Goal: Find specific page/section: Find specific page/section

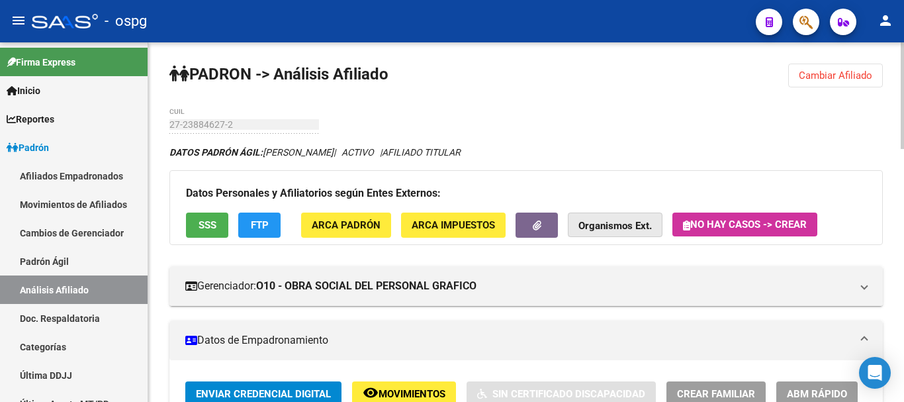
click at [616, 230] on strong "Organismos Ext." at bounding box center [614, 226] width 73 height 12
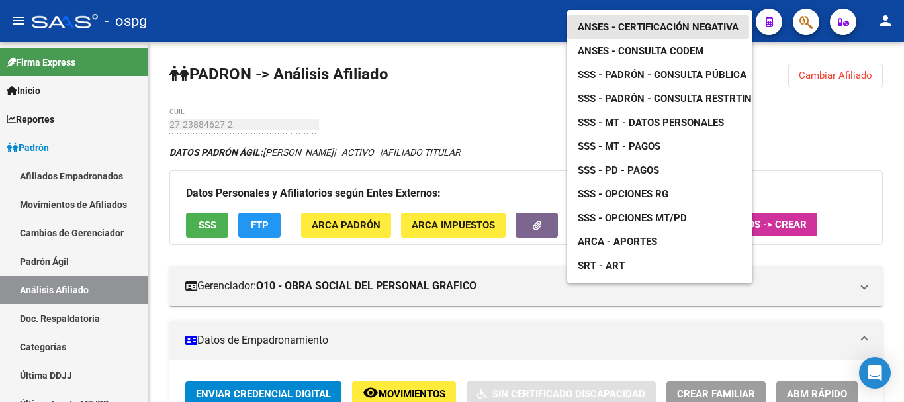
click at [656, 21] on span "ANSES - Certificación Negativa" at bounding box center [657, 27] width 161 height 12
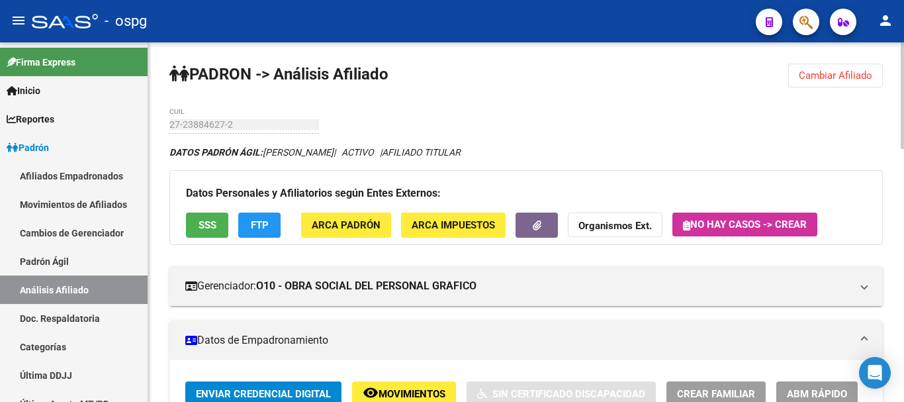
drag, startPoint x: 865, startPoint y: 77, endPoint x: 767, endPoint y: 97, distance: 99.9
click at [866, 77] on span "Cambiar Afiliado" at bounding box center [834, 75] width 73 height 12
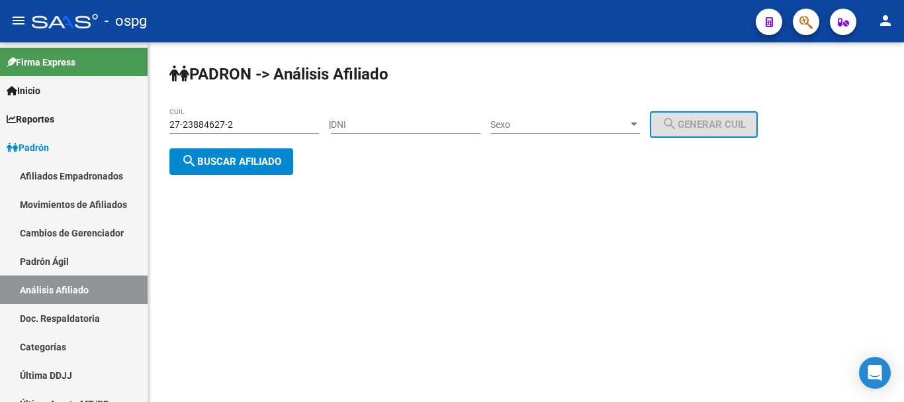
drag, startPoint x: 260, startPoint y: 125, endPoint x: 0, endPoint y: 16, distance: 282.0
click at [0, 24] on div "menu - ospg person Firma Express Inicio Calendario SSS Instructivos Contacto OS…" at bounding box center [452, 201] width 904 height 402
type input "20-22005359-9"
click at [248, 156] on span "search Buscar afiliado" at bounding box center [231, 161] width 100 height 12
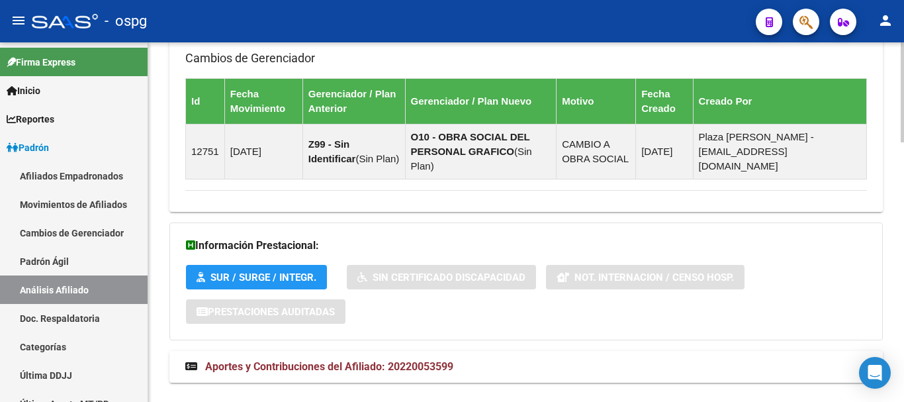
scroll to position [934, 0]
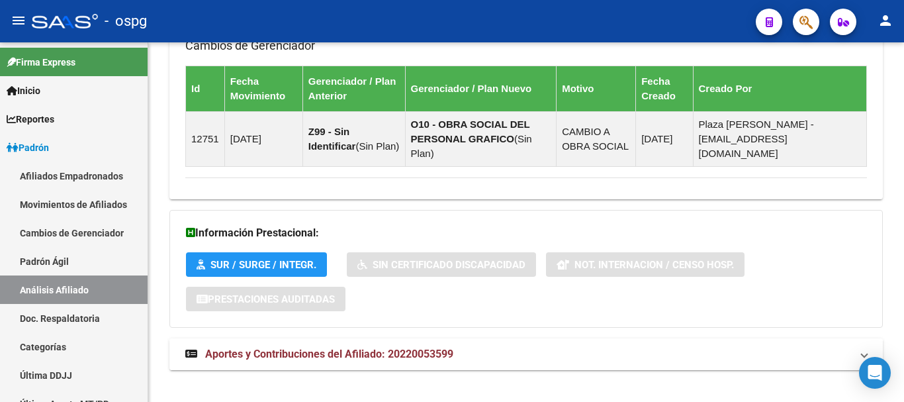
drag, startPoint x: 455, startPoint y: 332, endPoint x: 484, endPoint y: 326, distance: 29.1
click at [455, 347] on mat-panel-title "Aportes y Contribuciones del Afiliado: 20220053599" at bounding box center [517, 354] width 665 height 15
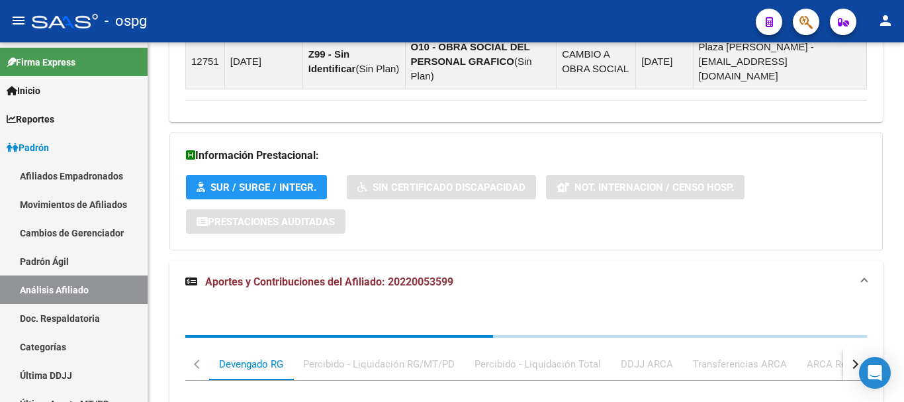
scroll to position [1078, 0]
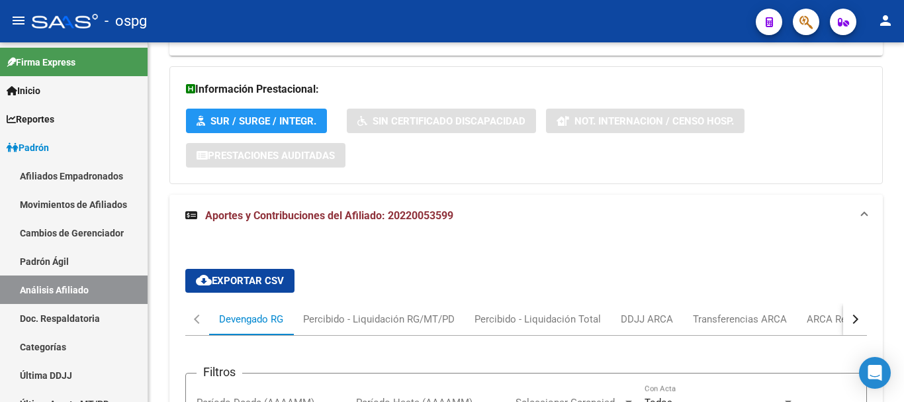
click at [857, 303] on button "button" at bounding box center [855, 319] width 24 height 32
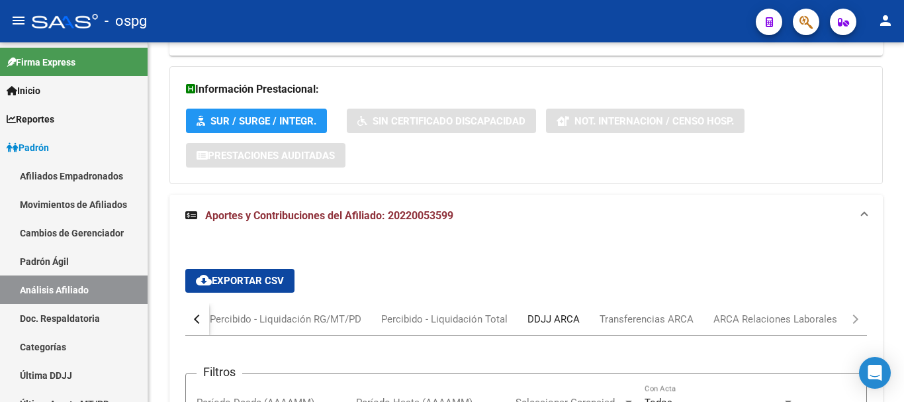
click at [542, 312] on div "DDJJ ARCA" at bounding box center [553, 319] width 52 height 15
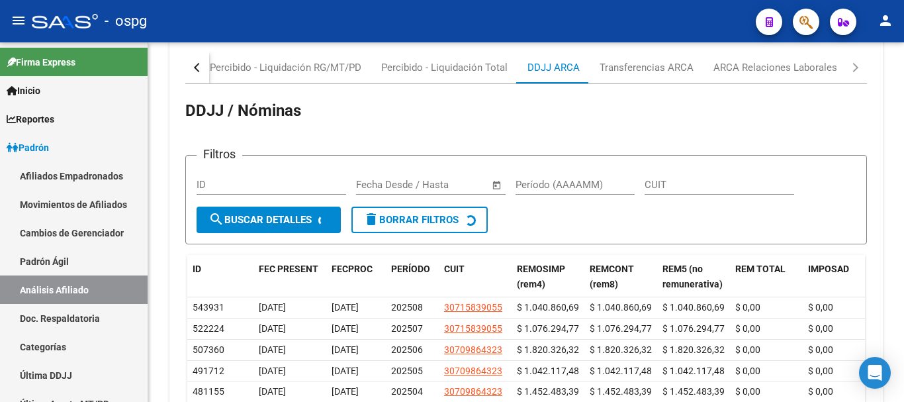
scroll to position [1408, 0]
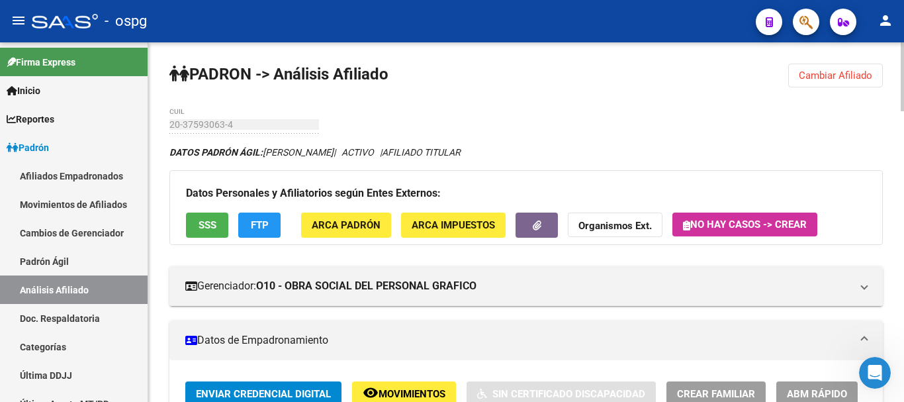
click at [903, 60] on div at bounding box center [901, 76] width 3 height 69
click at [191, 225] on button "SSS" at bounding box center [207, 224] width 42 height 24
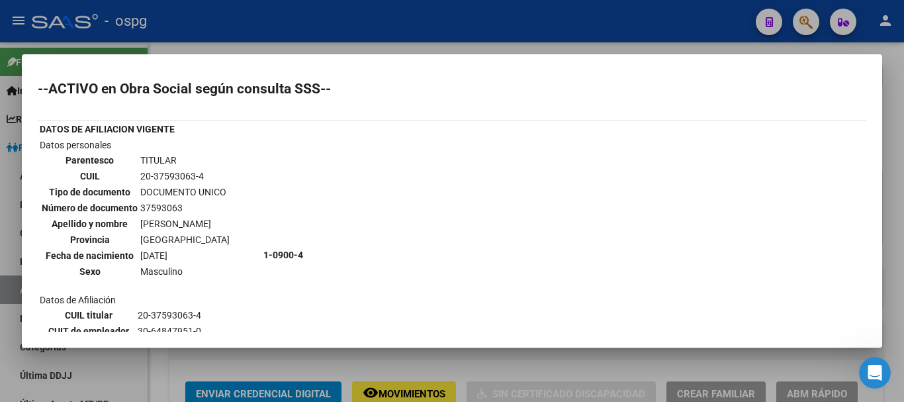
drag, startPoint x: 765, startPoint y: 150, endPoint x: 772, endPoint y: 144, distance: 9.4
click at [765, 150] on div "--ACTIVO en Obra Social según consulta SSS-- DATOS DE AFILIACION VIGENTE Datos …" at bounding box center [452, 357] width 828 height 550
click at [903, 97] on div at bounding box center [452, 201] width 904 height 402
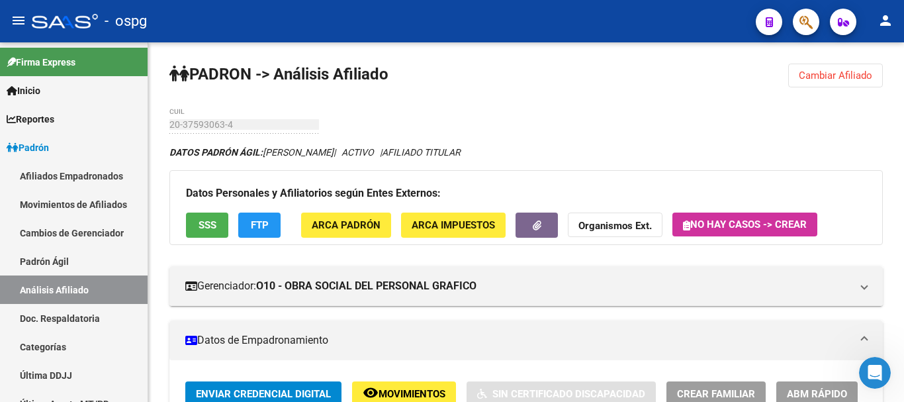
click at [903, 31] on mat-toolbar "menu - ospg person" at bounding box center [452, 21] width 904 height 42
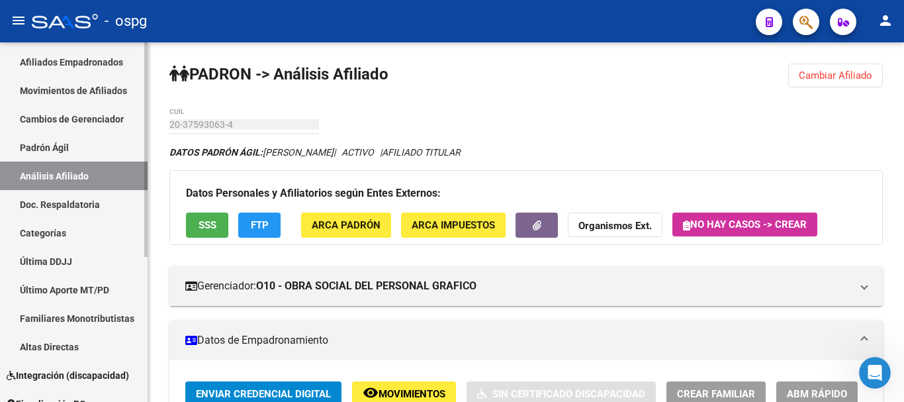
scroll to position [243, 0]
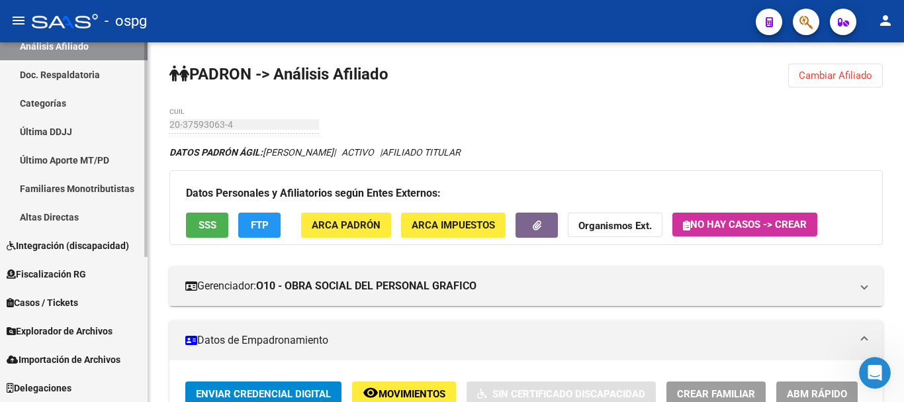
click at [82, 327] on span "Explorador de Archivos" at bounding box center [60, 330] width 106 height 15
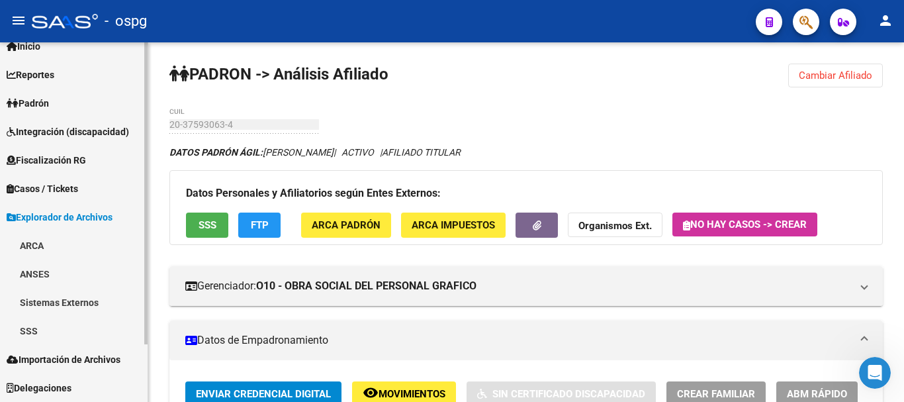
scroll to position [44, 0]
click at [40, 334] on link "SSS" at bounding box center [74, 330] width 148 height 28
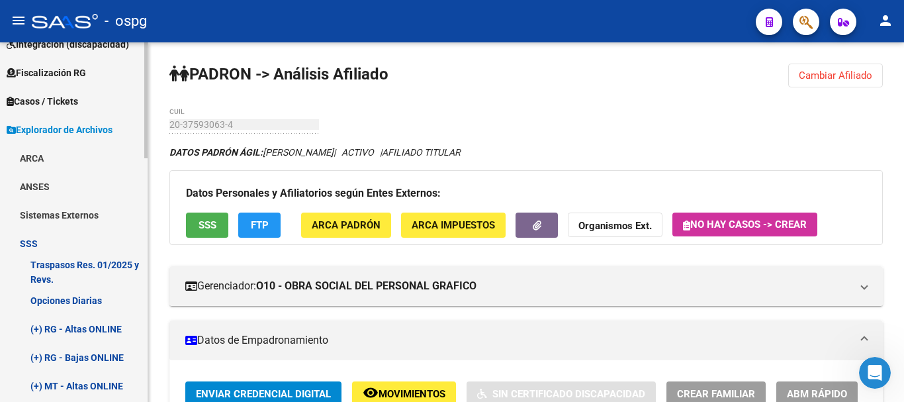
scroll to position [177, 0]
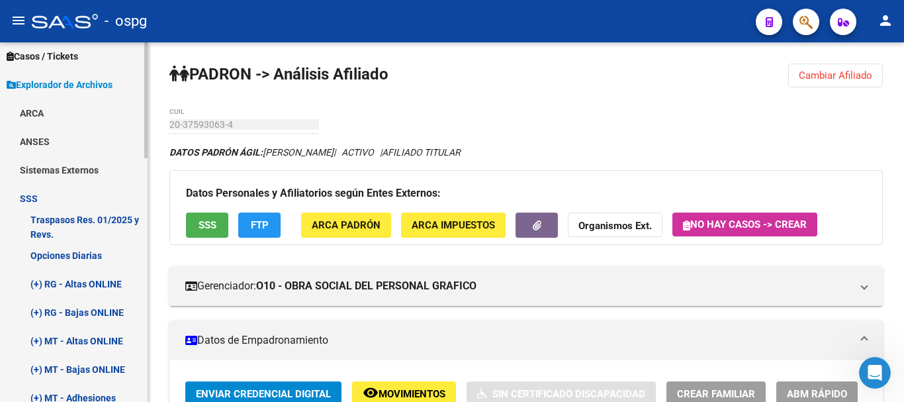
click at [78, 261] on link "Opciones Diarias" at bounding box center [74, 255] width 148 height 28
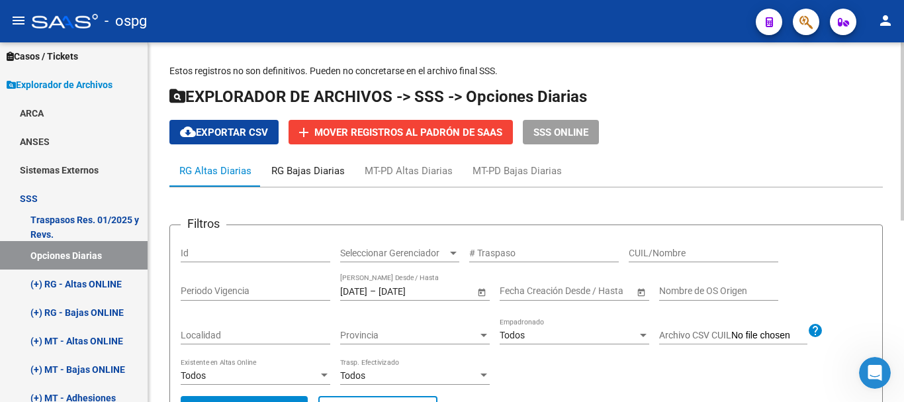
click at [310, 171] on div "RG Bajas Diarias" at bounding box center [307, 170] width 73 height 15
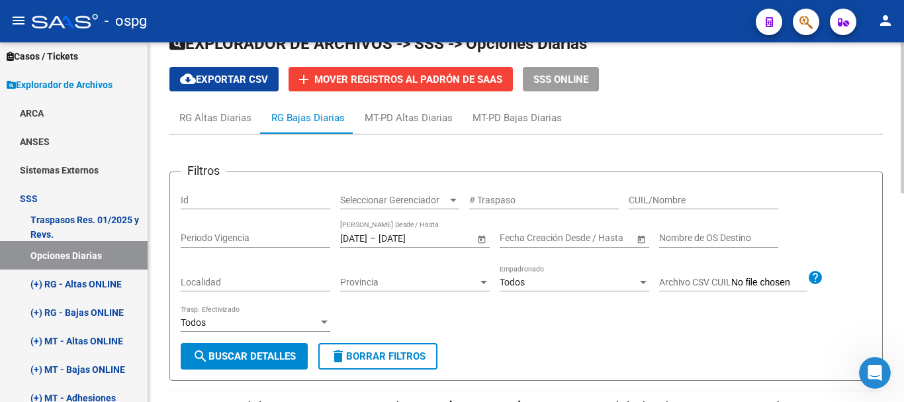
scroll to position [198, 0]
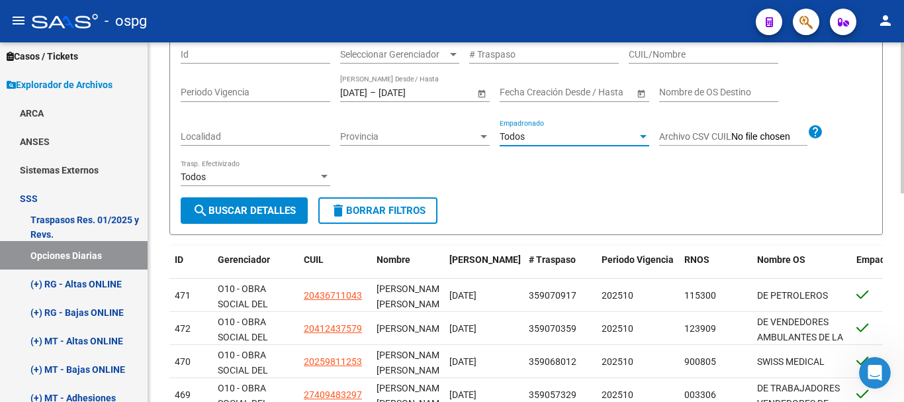
click at [622, 137] on div "Todos" at bounding box center [568, 136] width 138 height 11
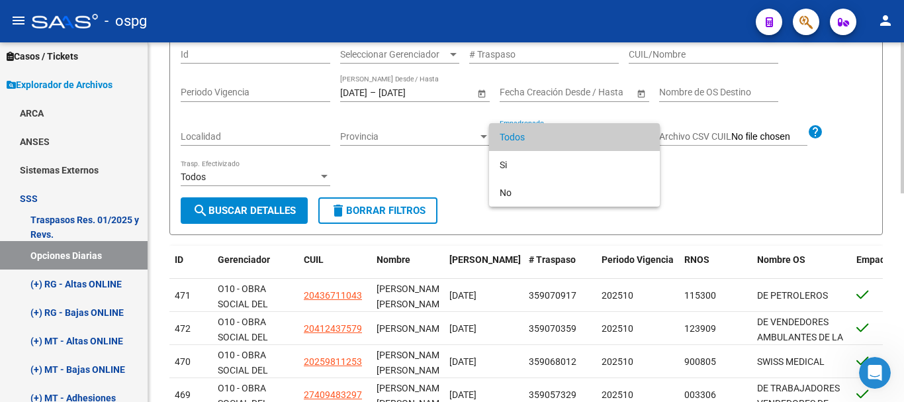
click at [622, 136] on span "Todos" at bounding box center [573, 137] width 149 height 28
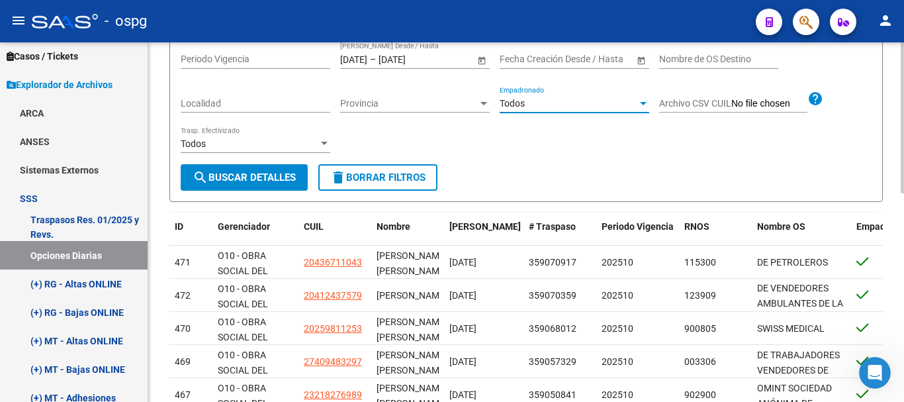
scroll to position [397, 0]
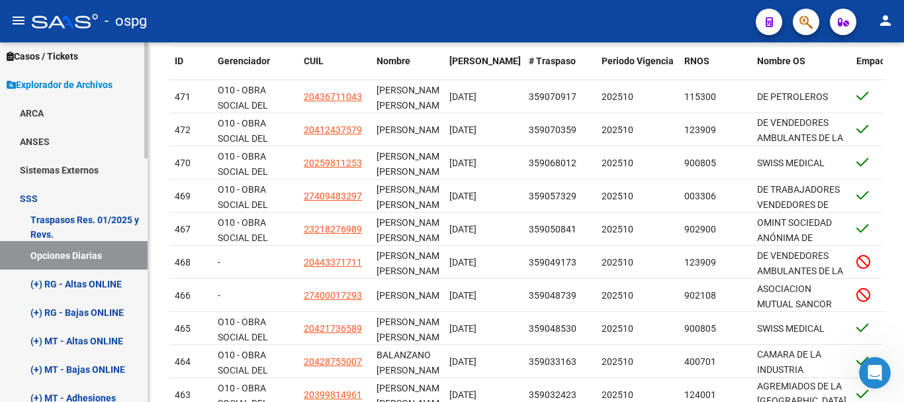
click at [83, 251] on link "Opciones Diarias" at bounding box center [74, 255] width 148 height 28
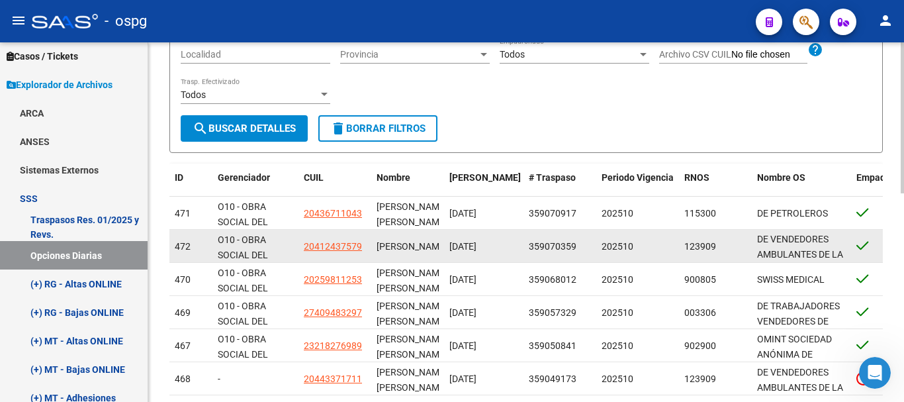
scroll to position [0, 0]
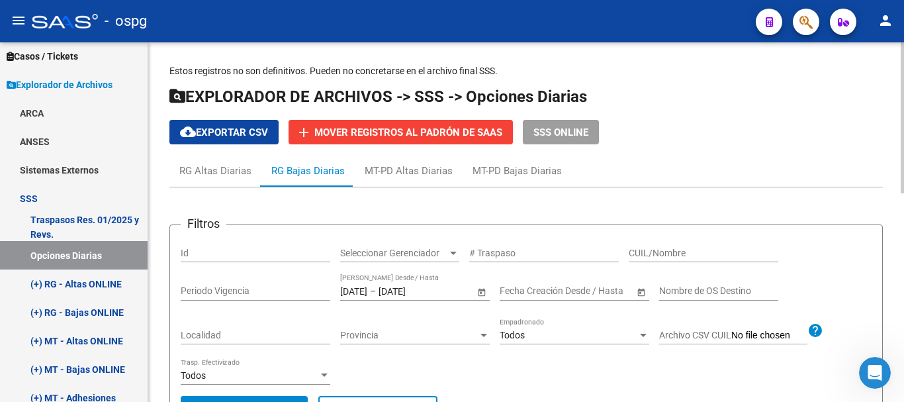
click at [630, 294] on span "Open calendar" at bounding box center [641, 291] width 32 height 32
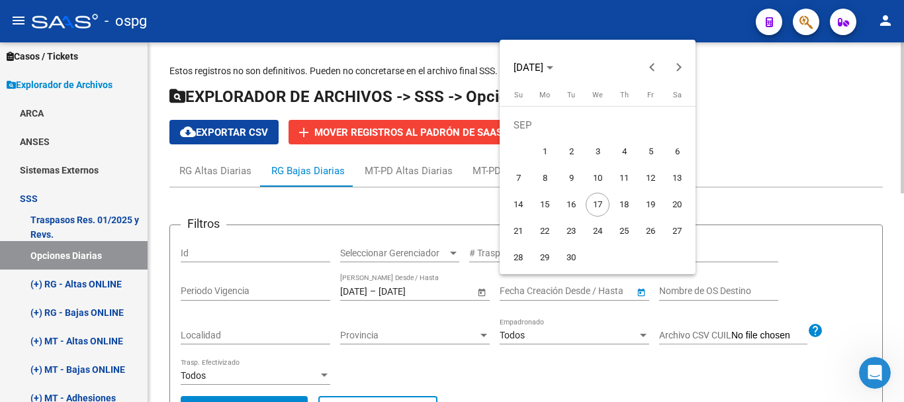
click at [630, 294] on div at bounding box center [452, 201] width 904 height 402
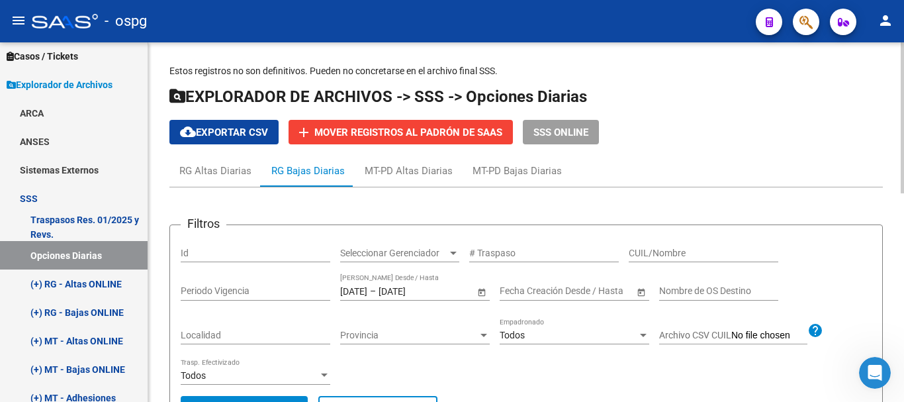
click at [721, 285] on input "Nombre de OS Destino" at bounding box center [718, 290] width 119 height 11
click at [861, 259] on div "Filtros Id Seleccionar Gerenciador Seleccionar Gerenciador # Traspaso CUIL/Nomb…" at bounding box center [526, 315] width 691 height 160
click at [784, 335] on input "Archivo CSV CUIL" at bounding box center [769, 335] width 76 height 12
click at [437, 167] on div "MT-PD Altas Diarias" at bounding box center [408, 170] width 88 height 15
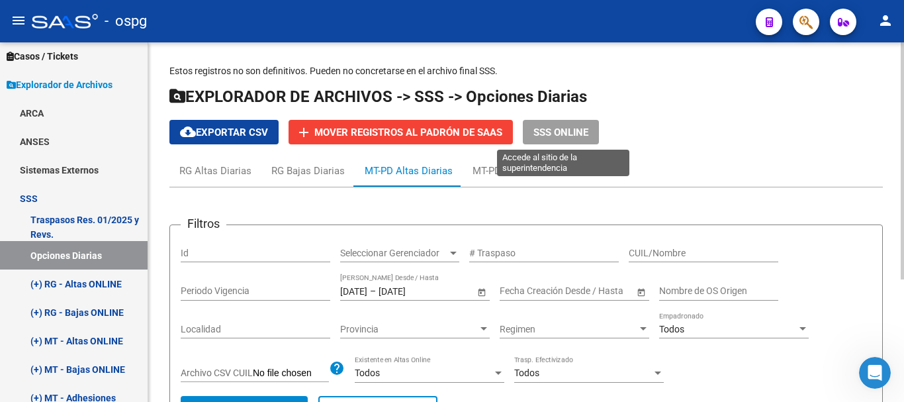
click at [542, 140] on button "SSS ONLINE" at bounding box center [561, 132] width 76 height 24
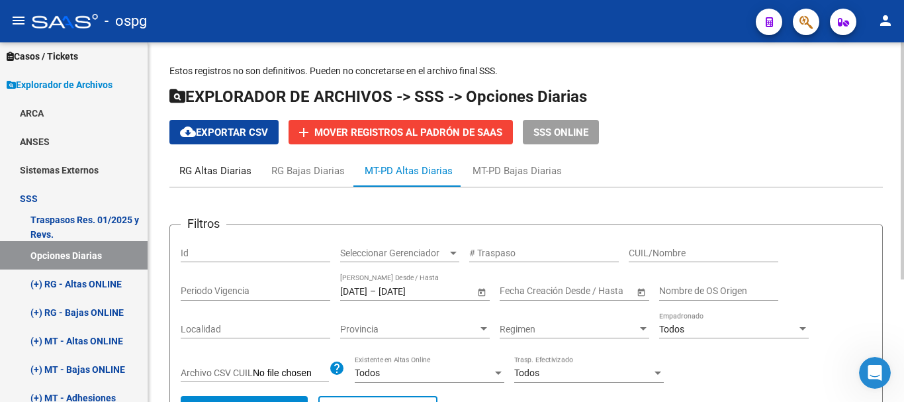
click at [216, 167] on div "RG Altas Diarias" at bounding box center [215, 170] width 72 height 15
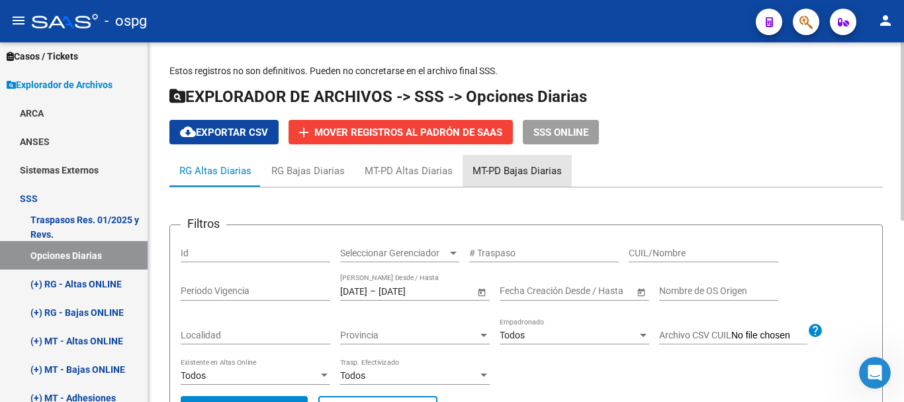
click at [542, 169] on div "MT-PD Bajas Diarias" at bounding box center [516, 170] width 89 height 15
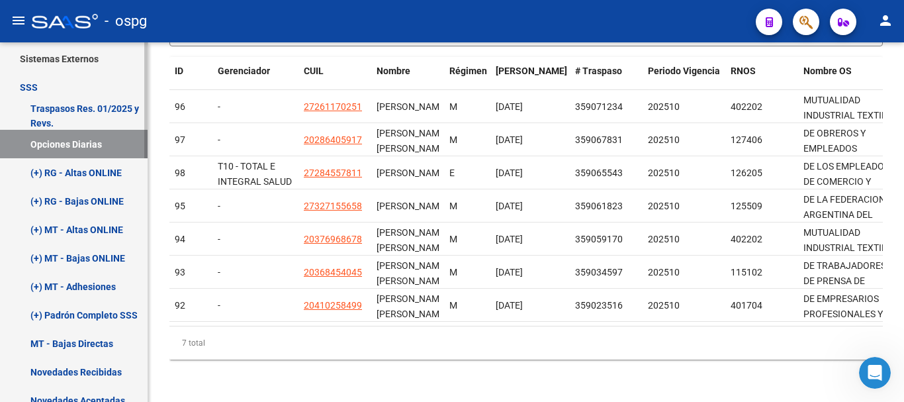
scroll to position [309, 0]
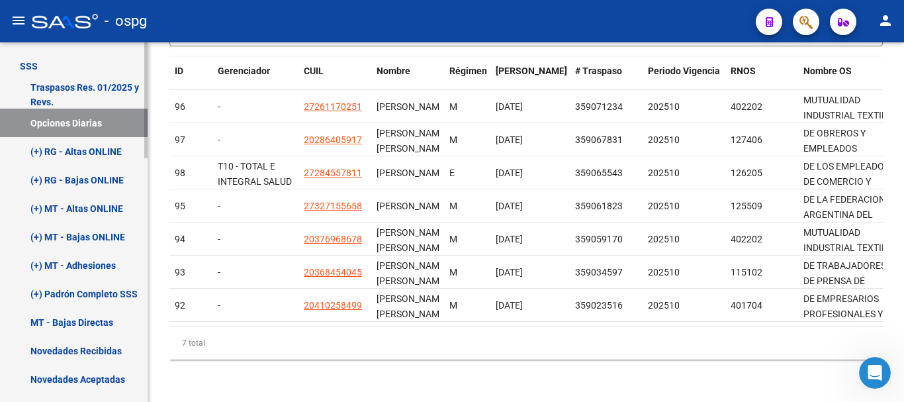
click at [85, 181] on link "(+) RG - Bajas ONLINE" at bounding box center [74, 179] width 148 height 28
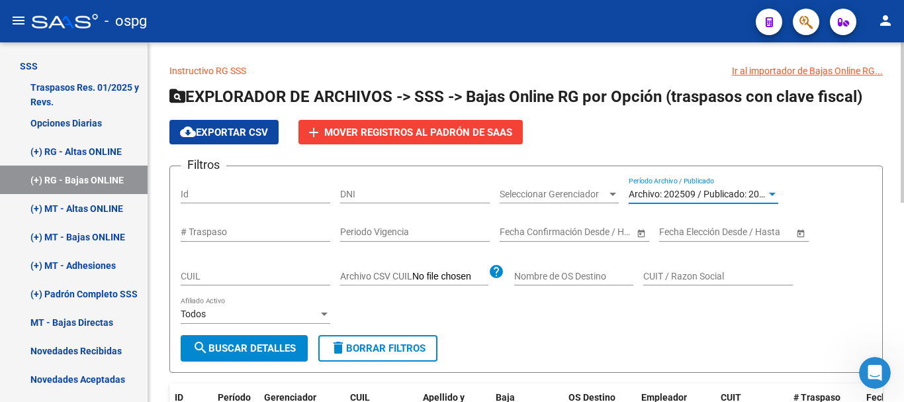
click at [723, 191] on span "Archivo: 202509 / Publicado: 202508" at bounding box center [703, 194] width 151 height 11
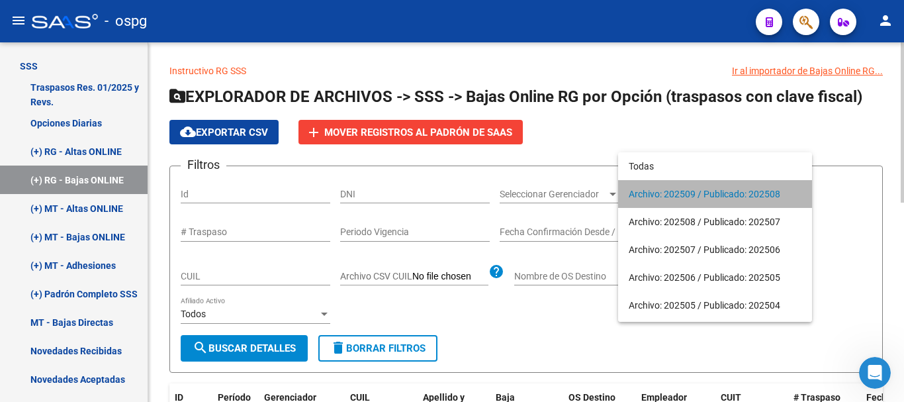
click at [723, 191] on span "Archivo: 202509 / Publicado: 202508" at bounding box center [714, 194] width 173 height 28
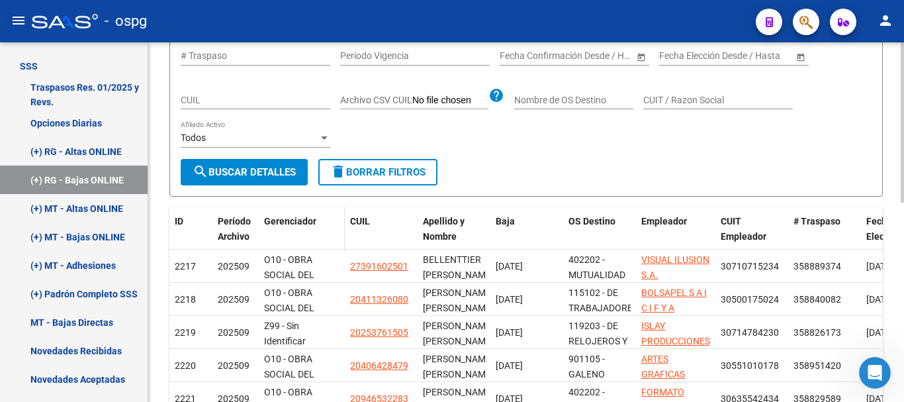
scroll to position [198, 0]
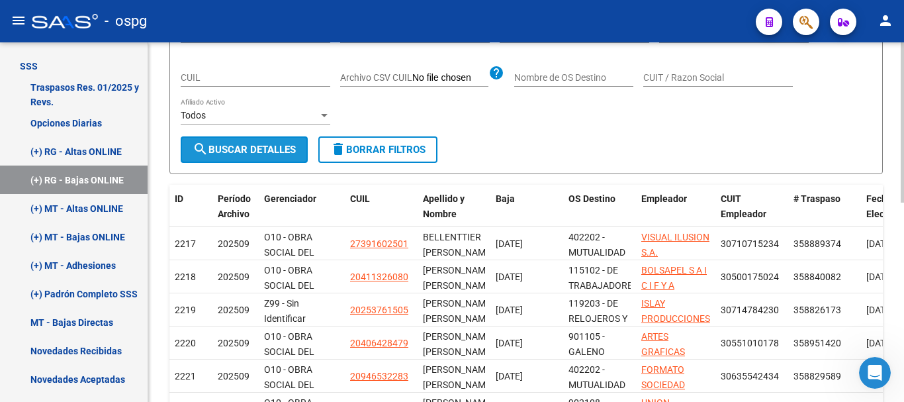
click at [251, 154] on span "search Buscar Detalles" at bounding box center [243, 150] width 103 height 12
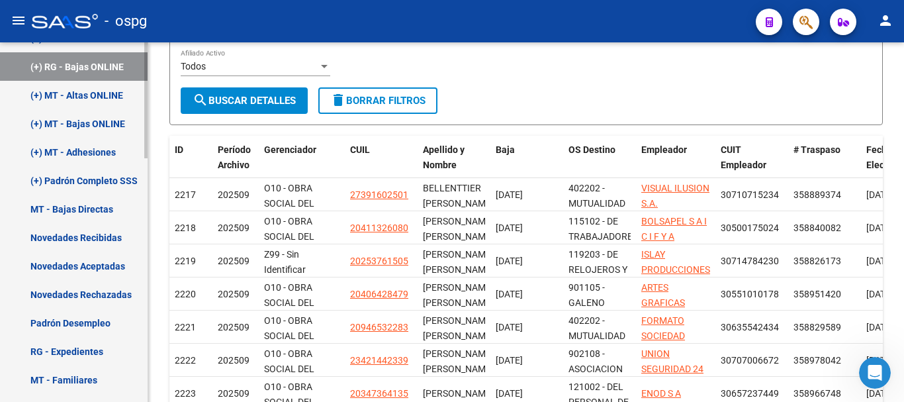
scroll to position [441, 0]
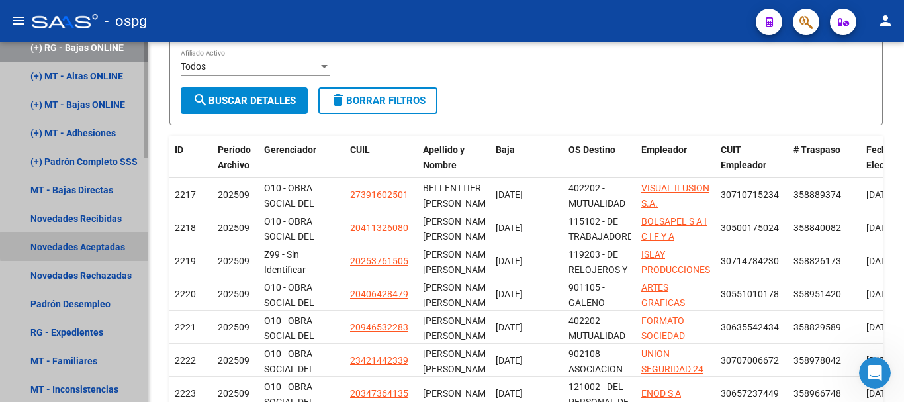
click at [128, 245] on link "Novedades Aceptadas" at bounding box center [74, 246] width 148 height 28
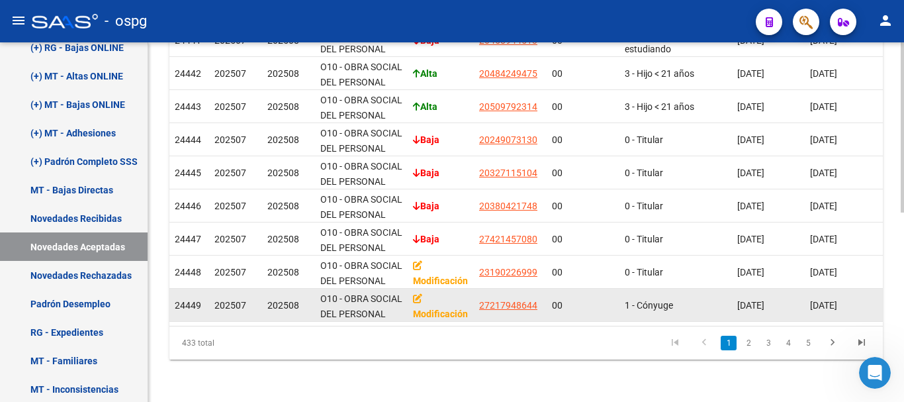
scroll to position [400, 0]
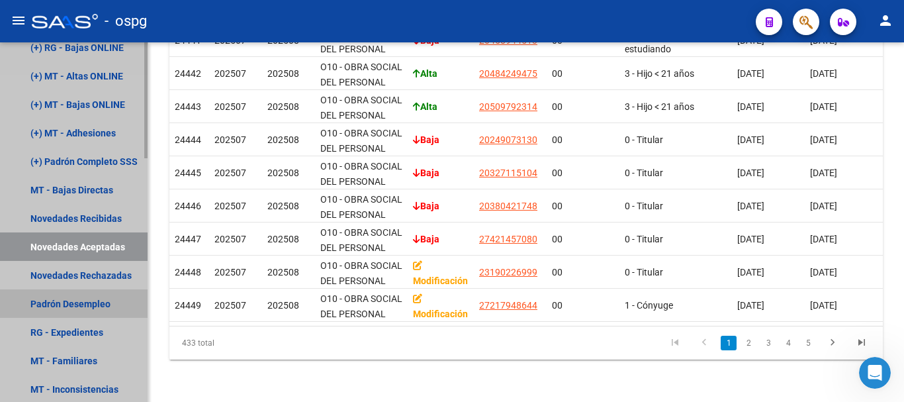
click at [101, 298] on link "Padrón Desempleo" at bounding box center [74, 303] width 148 height 28
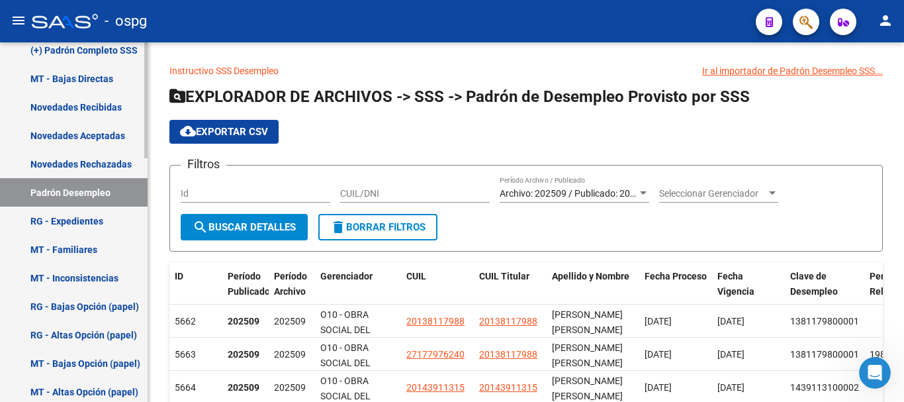
scroll to position [491, 0]
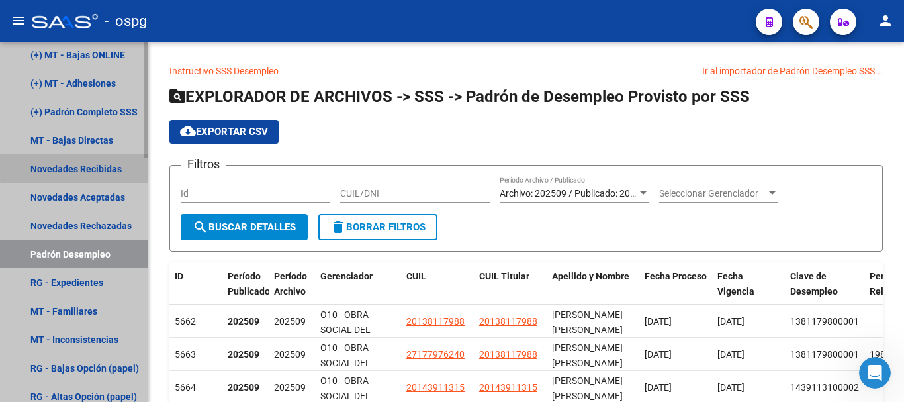
click at [83, 166] on link "Novedades Recibidas" at bounding box center [74, 168] width 148 height 28
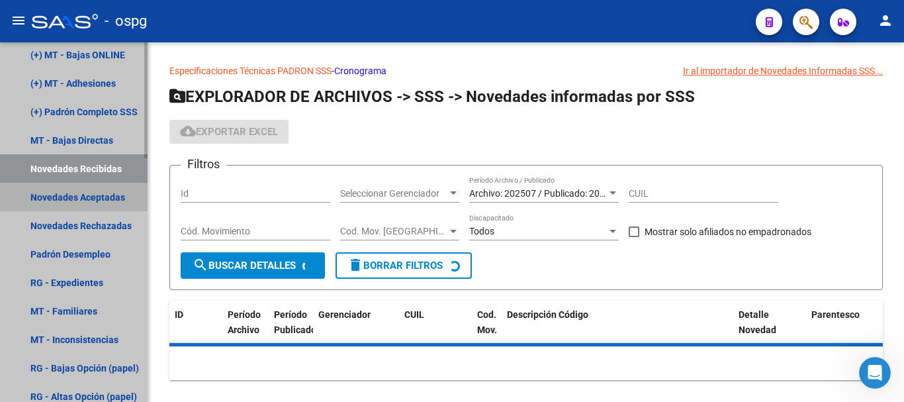
click at [87, 197] on link "Novedades Aceptadas" at bounding box center [74, 197] width 148 height 28
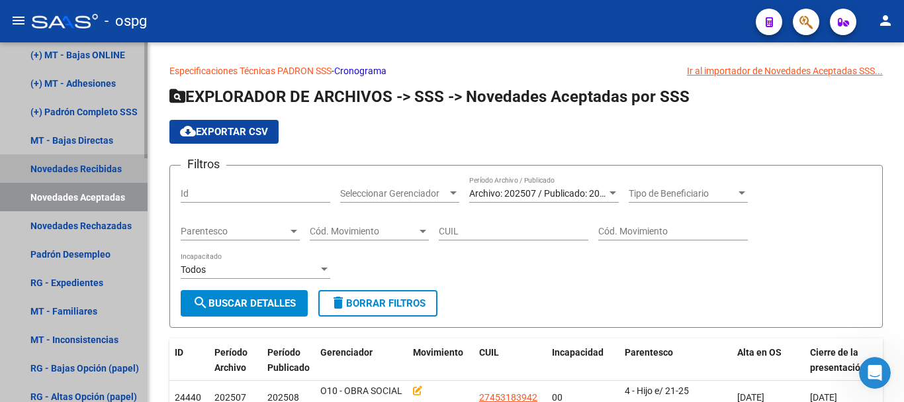
click at [81, 173] on link "Novedades Recibidas" at bounding box center [74, 168] width 148 height 28
